Goal: Information Seeking & Learning: Find specific fact

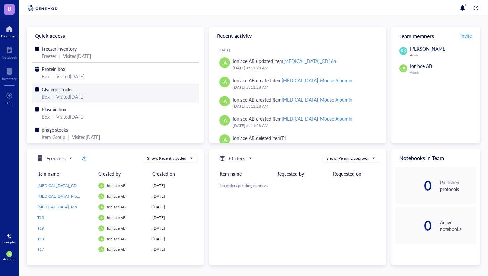
click at [70, 96] on div "Visited [DATE]" at bounding box center [70, 96] width 28 height 7
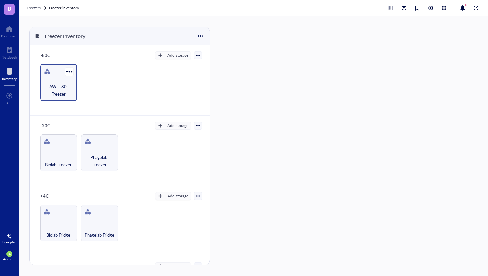
click at [68, 90] on span "AWL -80 Freezer" at bounding box center [58, 90] width 30 height 15
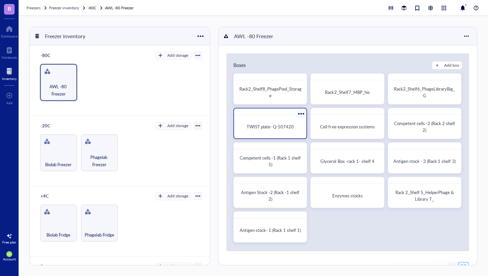
click at [277, 129] on span "TWIST plate- Q-507420" at bounding box center [270, 126] width 47 height 6
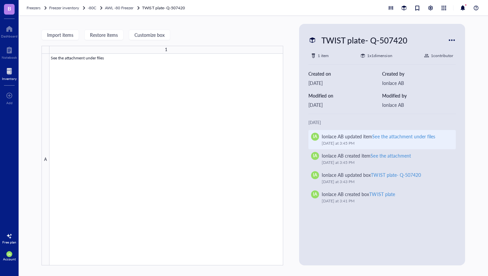
click at [397, 136] on div "See the attachment under files" at bounding box center [403, 136] width 63 height 7
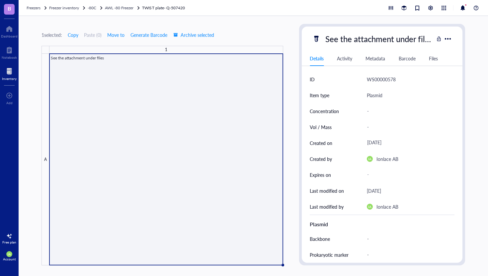
click at [433, 60] on div "Files" at bounding box center [433, 58] width 9 height 7
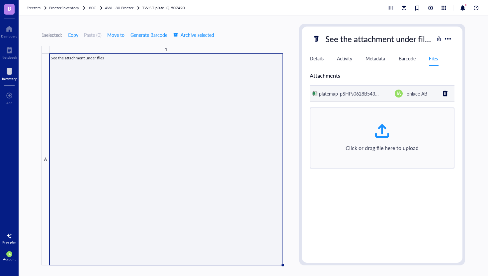
click at [372, 93] on span "platemap_pSHPs0628B543701TB_" at bounding box center [355, 93] width 72 height 7
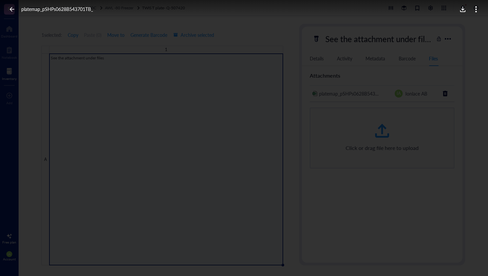
click at [447, 13] on div "platemap_pSHPs0628B543701TB_" at bounding box center [244, 9] width 488 height 19
click at [469, 6] on div at bounding box center [469, 9] width 21 height 8
click at [466, 7] on div at bounding box center [462, 9] width 11 height 11
